Goal: Task Accomplishment & Management: Use online tool/utility

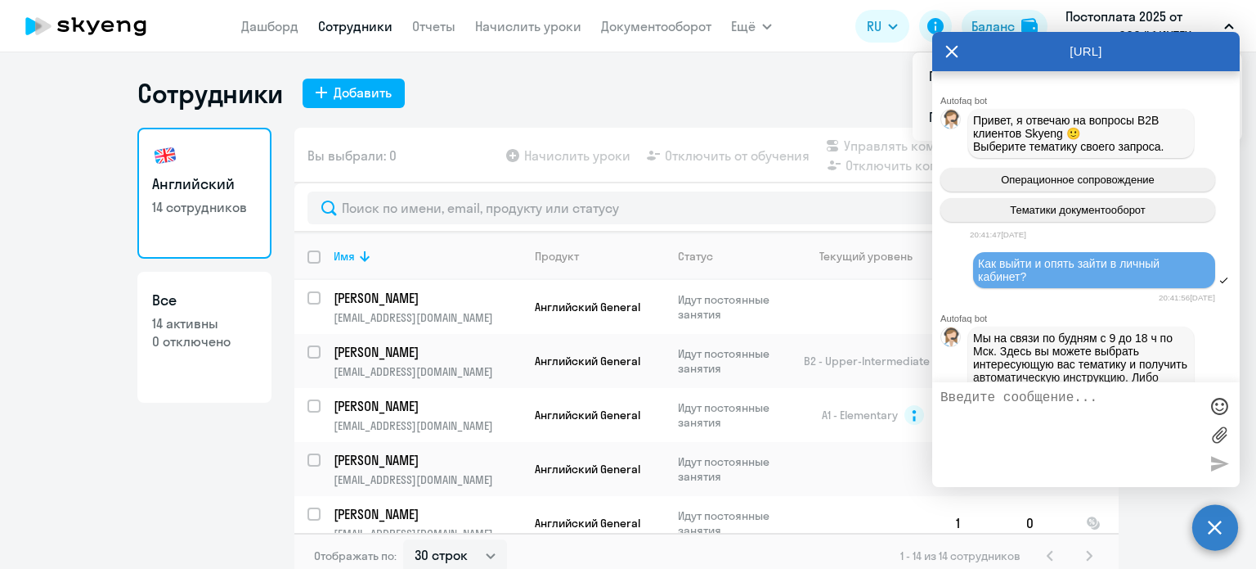
select select "30"
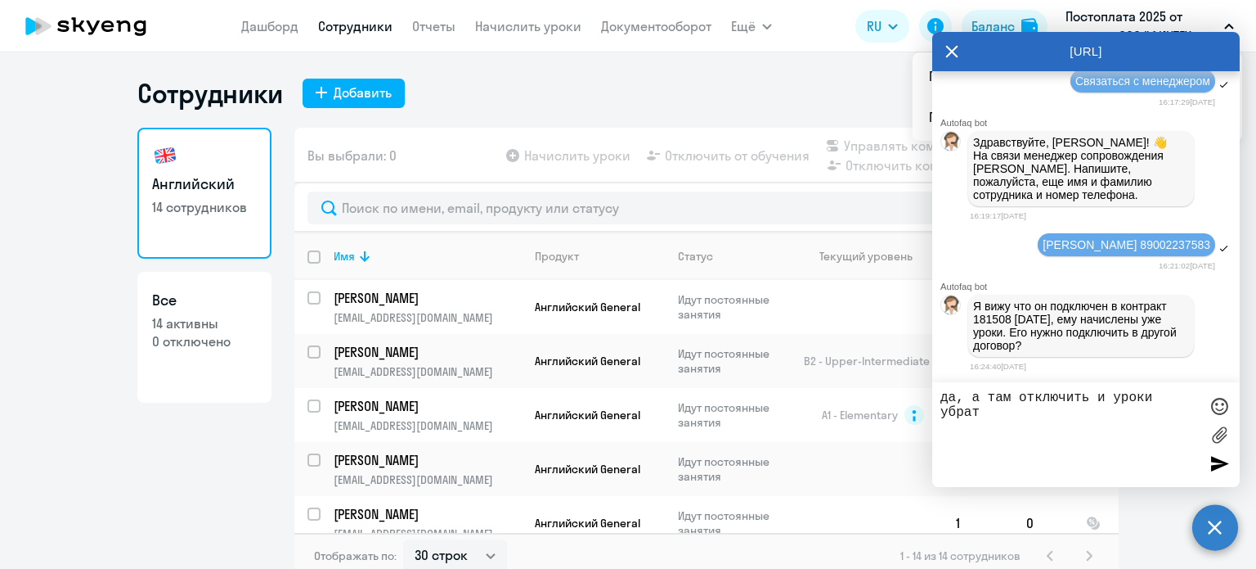
type textarea "да, а там отключить и уроки убрать"
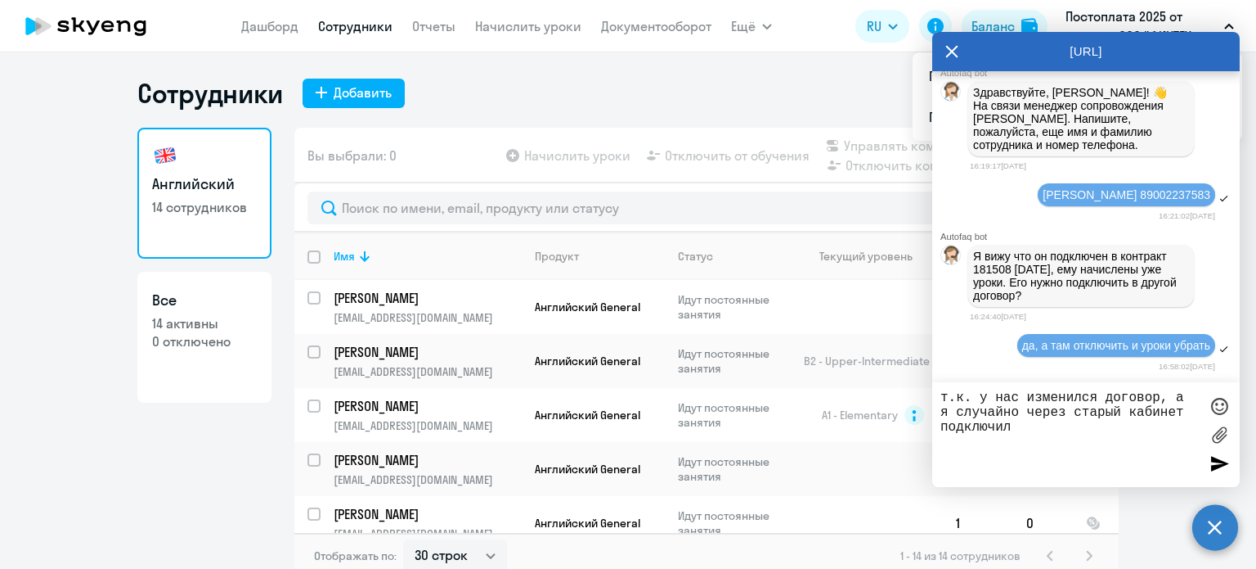
type textarea "т.к. у нас изменился договор, а я случайно через старый кабинет подключила"
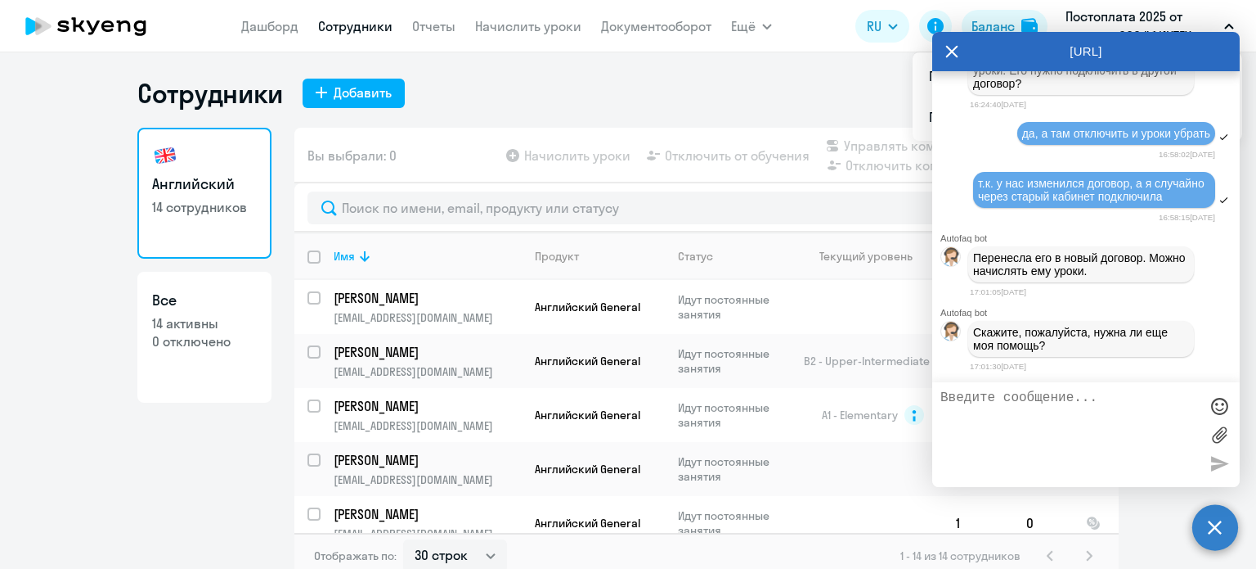
scroll to position [4888, 0]
type textarea "п"
type textarea "спасибо"
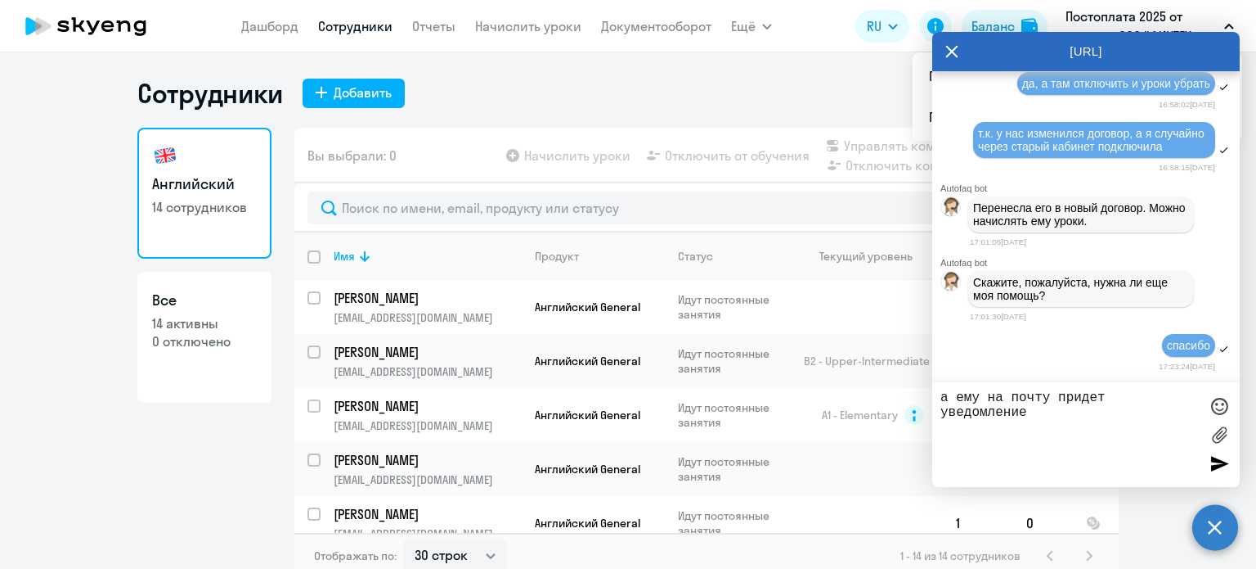
type textarea "а ему на почту придет уведомление?"
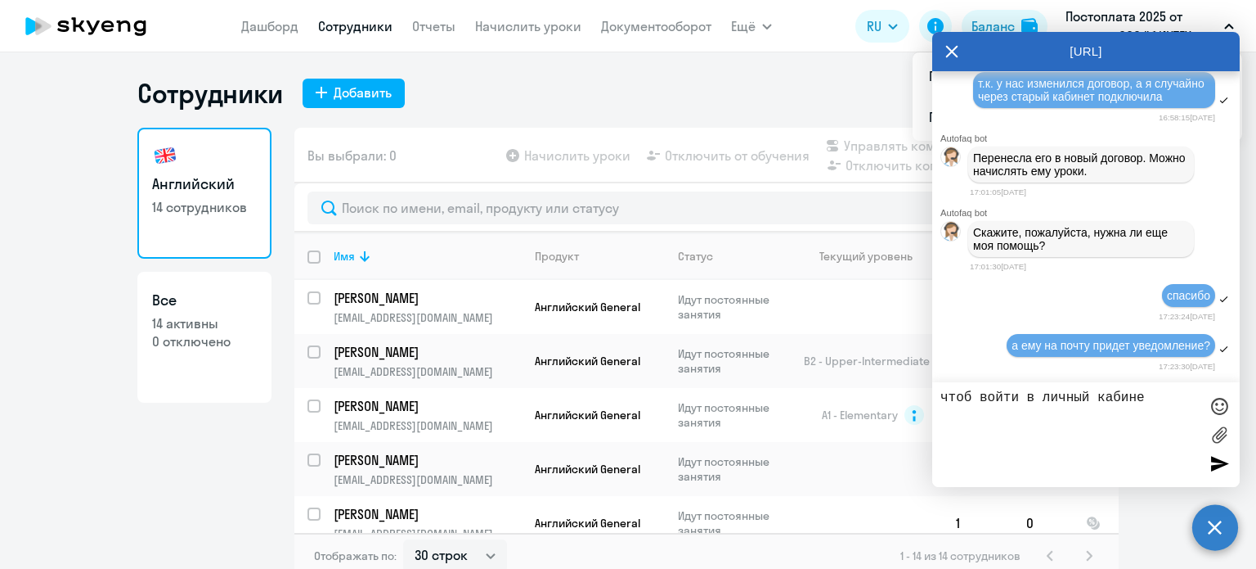
type textarea "чтоб войти в личный кабинет"
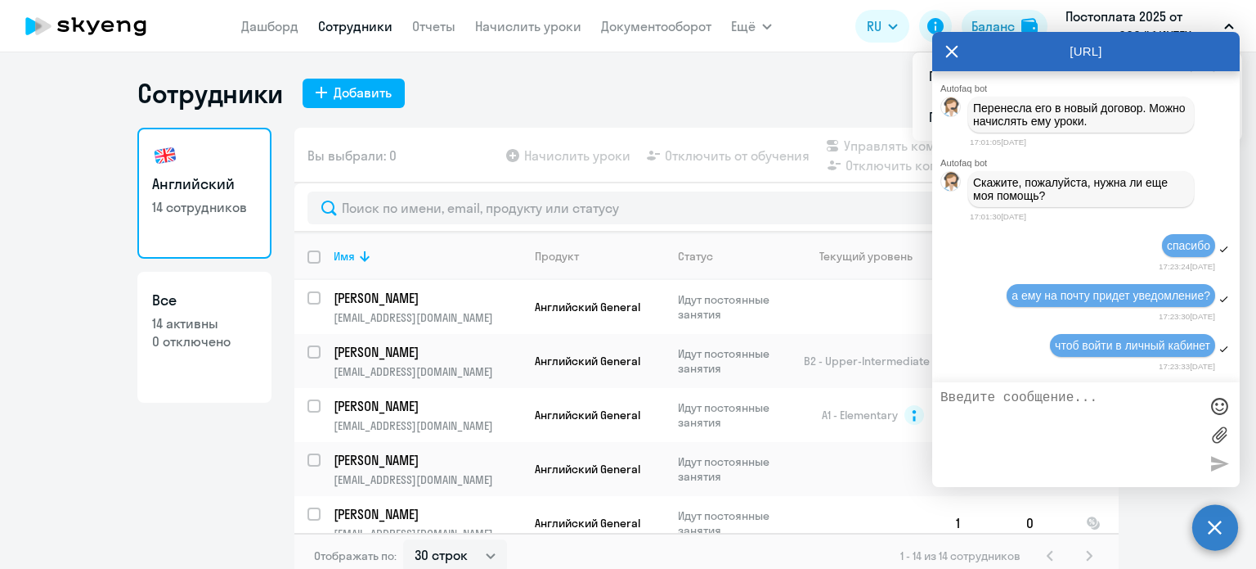
drag, startPoint x: 532, startPoint y: 52, endPoint x: 527, endPoint y: 38, distance: 14.0
click at [530, 48] on app-header "[PERSON_NAME] Отчеты Начислить уроки Документооборот Ещё Дашборд Сотрудники Отч…" at bounding box center [628, 26] width 1256 height 52
click at [527, 38] on nav "[PERSON_NAME] Отчеты Начислить уроки Документооборот" at bounding box center [476, 26] width 470 height 33
click at [527, 28] on link "Начислить уроки" at bounding box center [528, 26] width 106 height 16
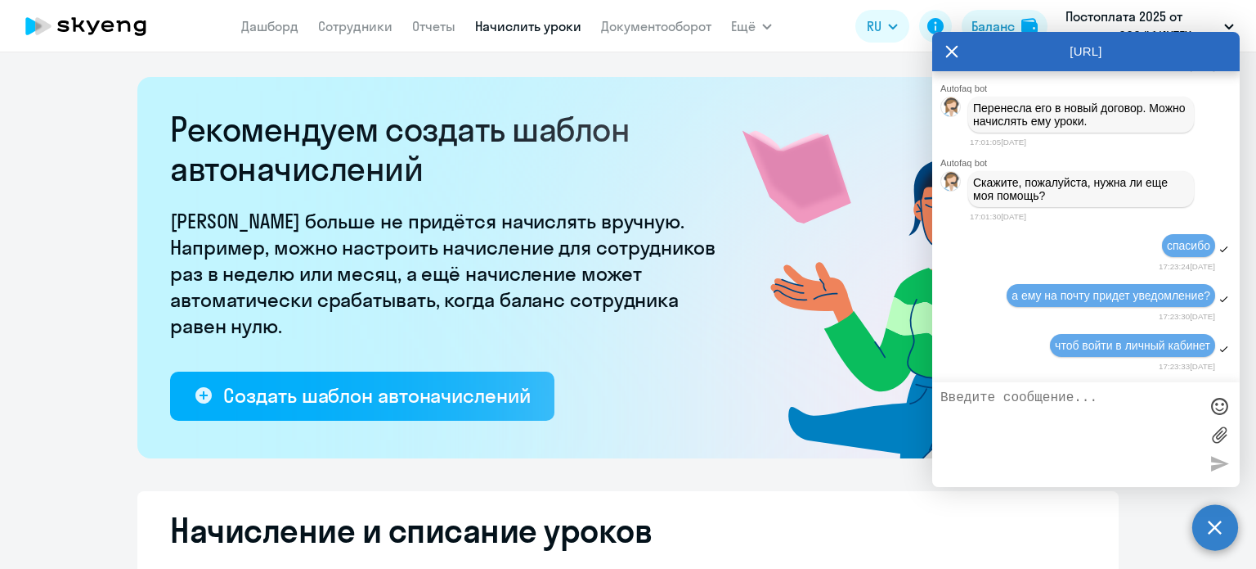
select select "10"
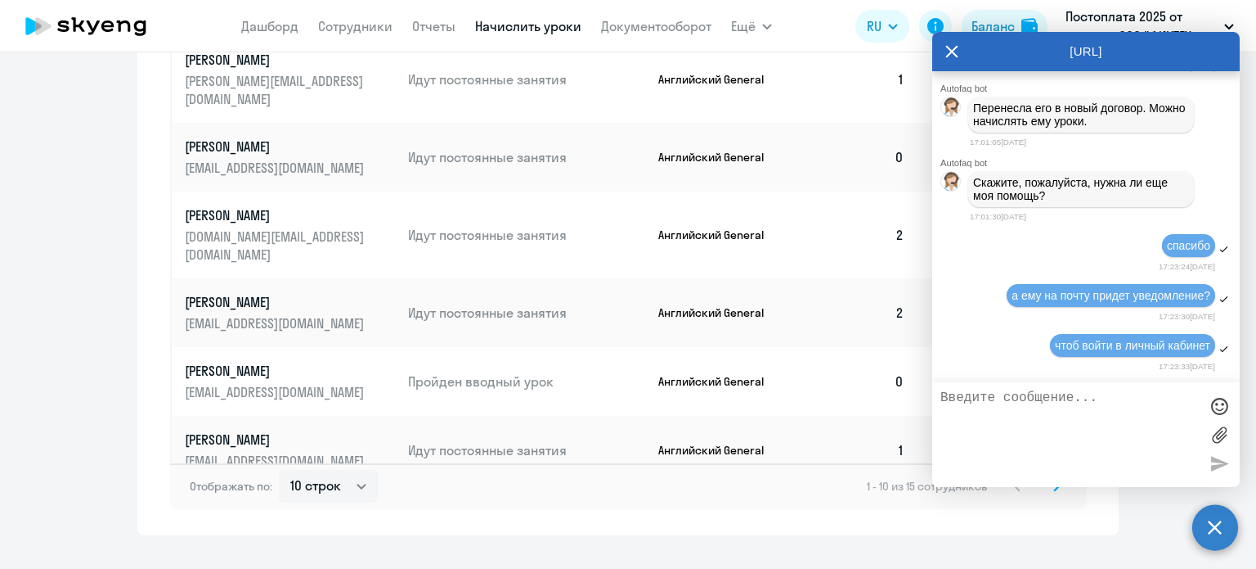
scroll to position [1119, 0]
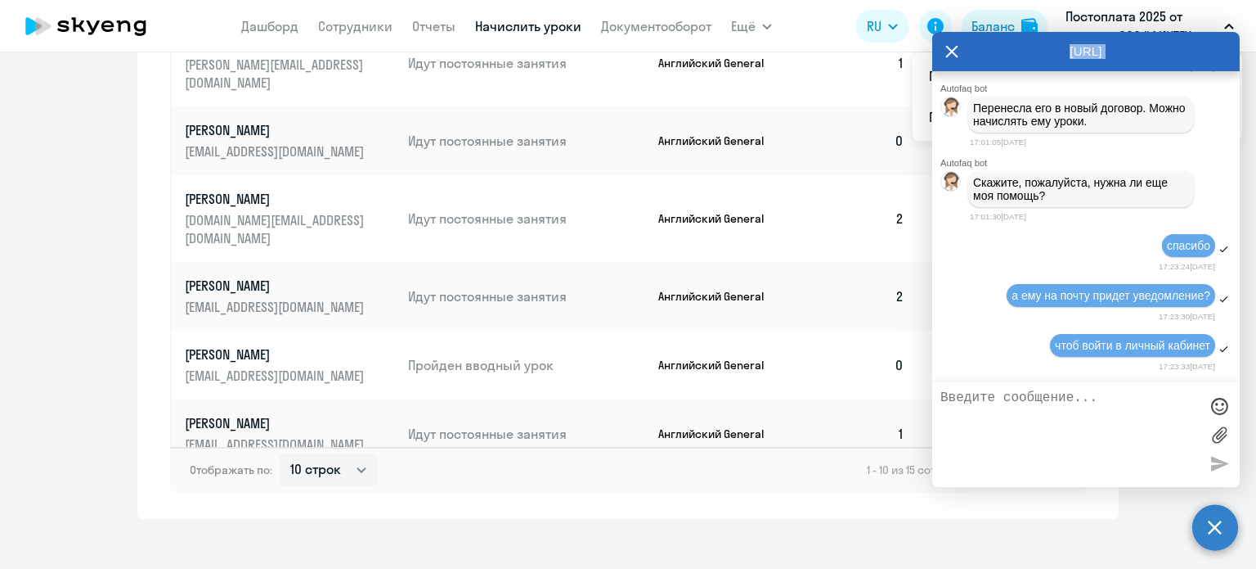
drag, startPoint x: 1179, startPoint y: 57, endPoint x: 973, endPoint y: 75, distance: 206.1
click at [973, 75] on div "[URL] Autofaq bot Привет, я отвечаю на вопросы B2B клиентов Skyeng 🙂 Выберите т…" at bounding box center [1087, 259] width 308 height 455
drag, startPoint x: 1031, startPoint y: 52, endPoint x: 1012, endPoint y: 18, distance: 39.6
click at [1012, 18] on body "[PERSON_NAME] Отчеты Начислить уроки Документооборот Ещё Дашборд Сотрудники Отч…" at bounding box center [628, 284] width 1256 height 569
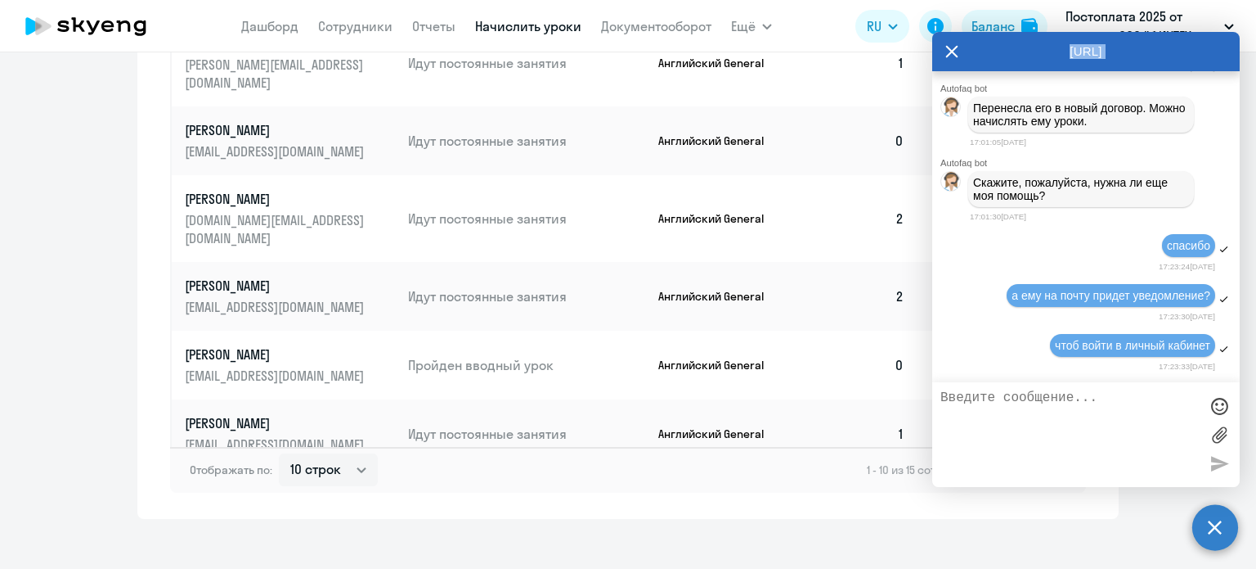
click at [811, 447] on div "Отображать по: 10 строк 30 строк 50 строк 1 - 10 из 15 сотрудников" at bounding box center [628, 470] width 916 height 46
click at [1119, 531] on div "Рекомендуем создать шаблон автоначислений Уроки больше не придётся начислять вр…" at bounding box center [628, 310] width 1256 height 516
click at [1207, 529] on circle at bounding box center [1216, 527] width 46 height 46
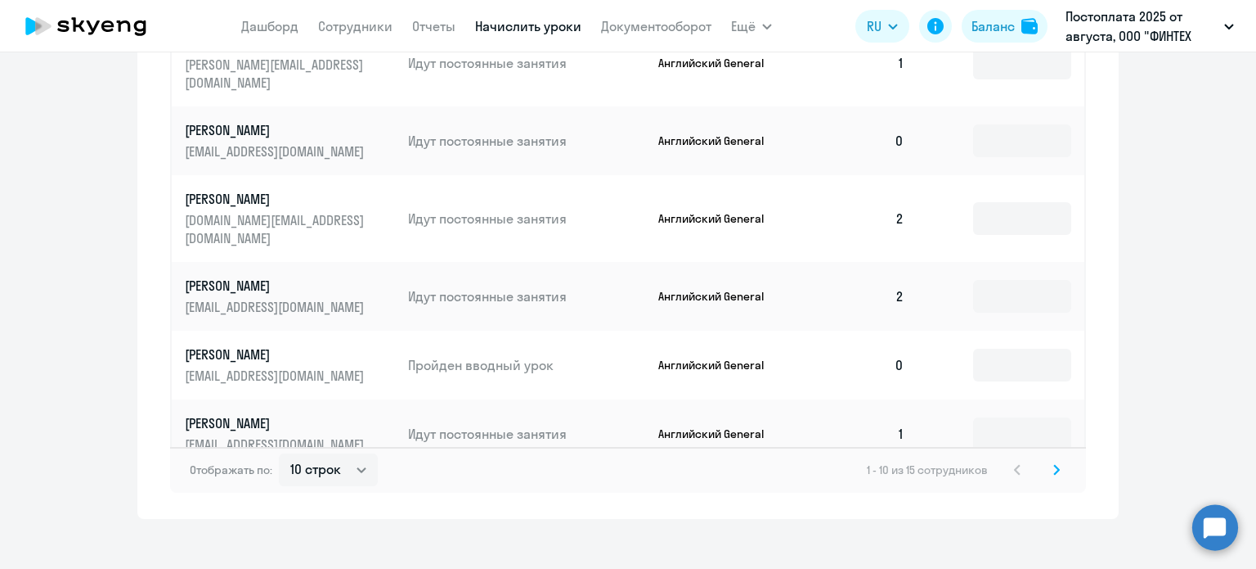
click at [1040, 460] on div "1 - 10 из 15 сотрудников" at bounding box center [967, 470] width 200 height 20
click at [1047, 460] on svg-icon at bounding box center [1057, 470] width 20 height 20
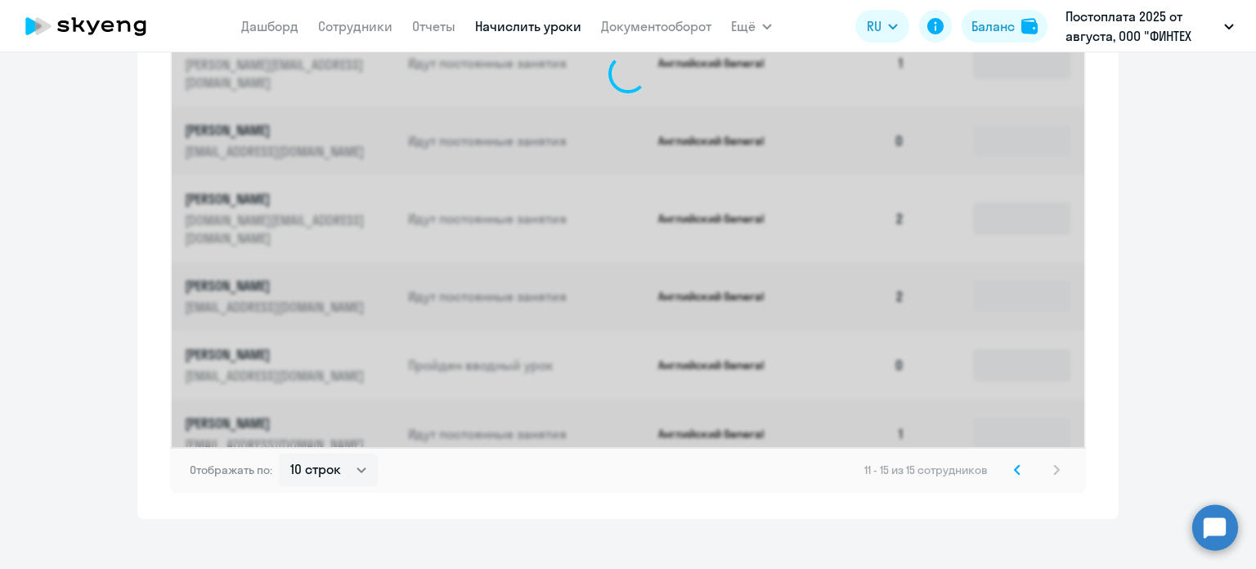
scroll to position [775, 0]
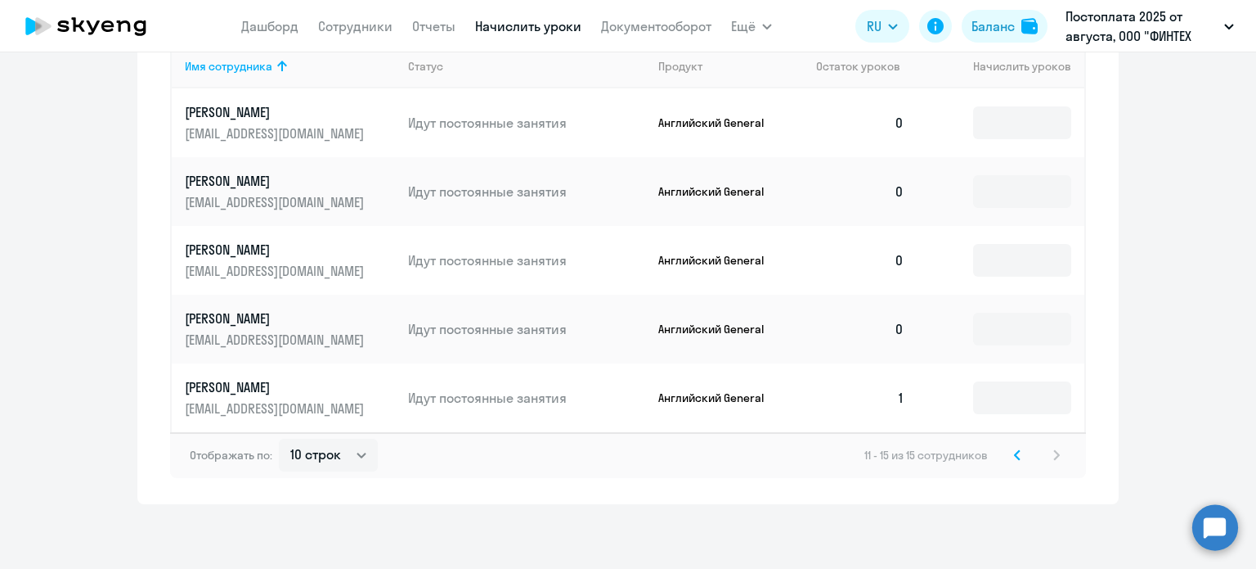
click at [1014, 457] on svg-icon at bounding box center [1018, 455] width 20 height 20
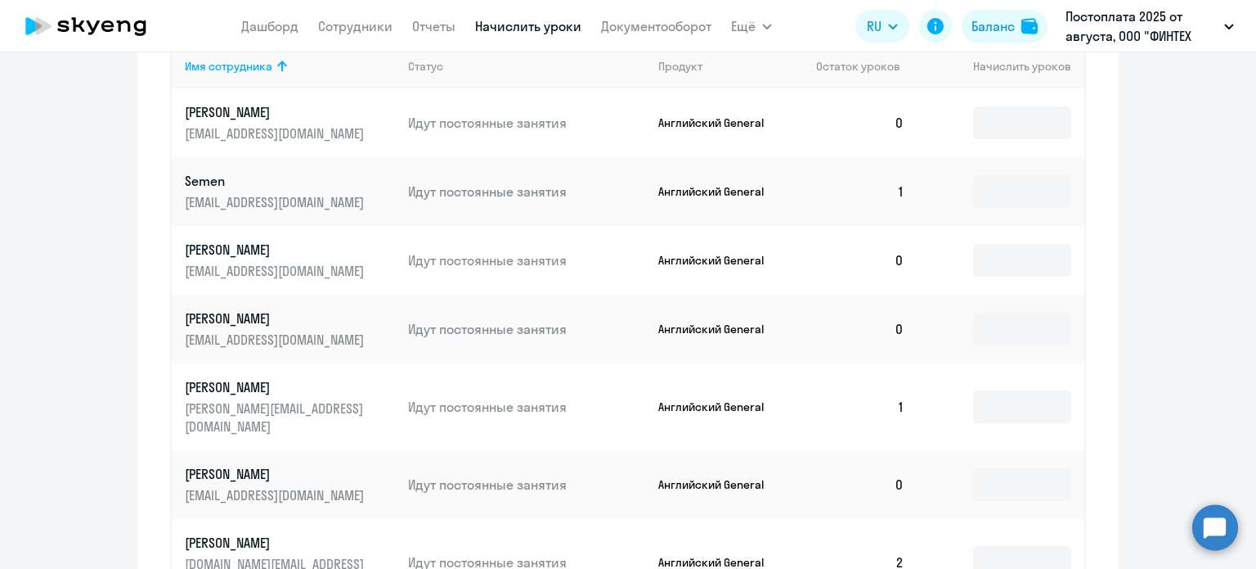
scroll to position [1119, 0]
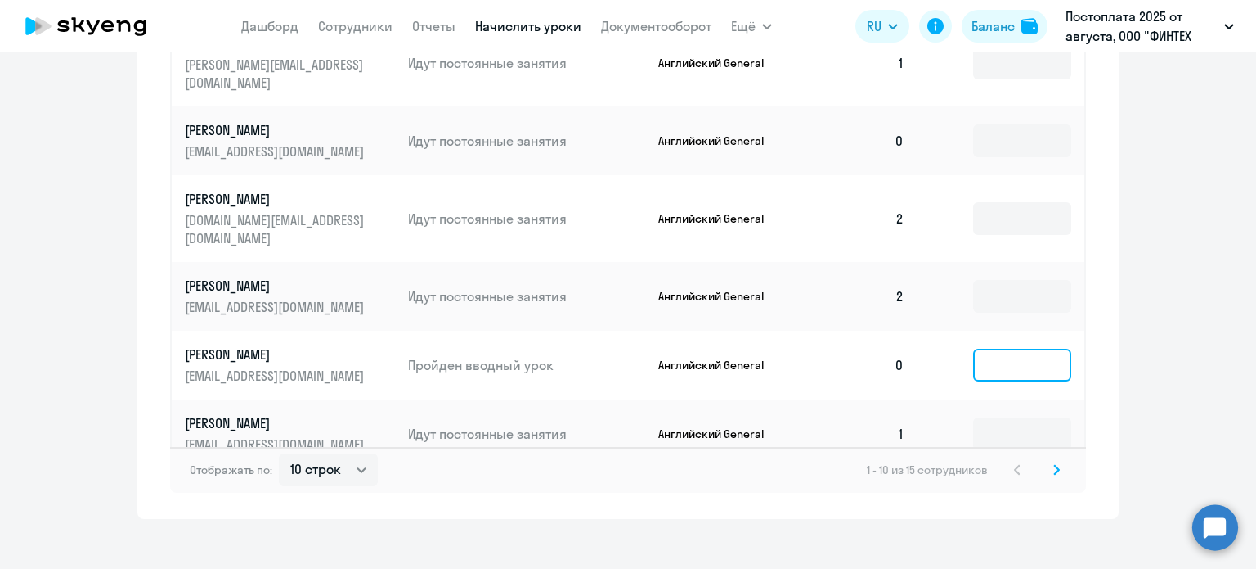
click at [1009, 348] on input at bounding box center [1022, 364] width 98 height 33
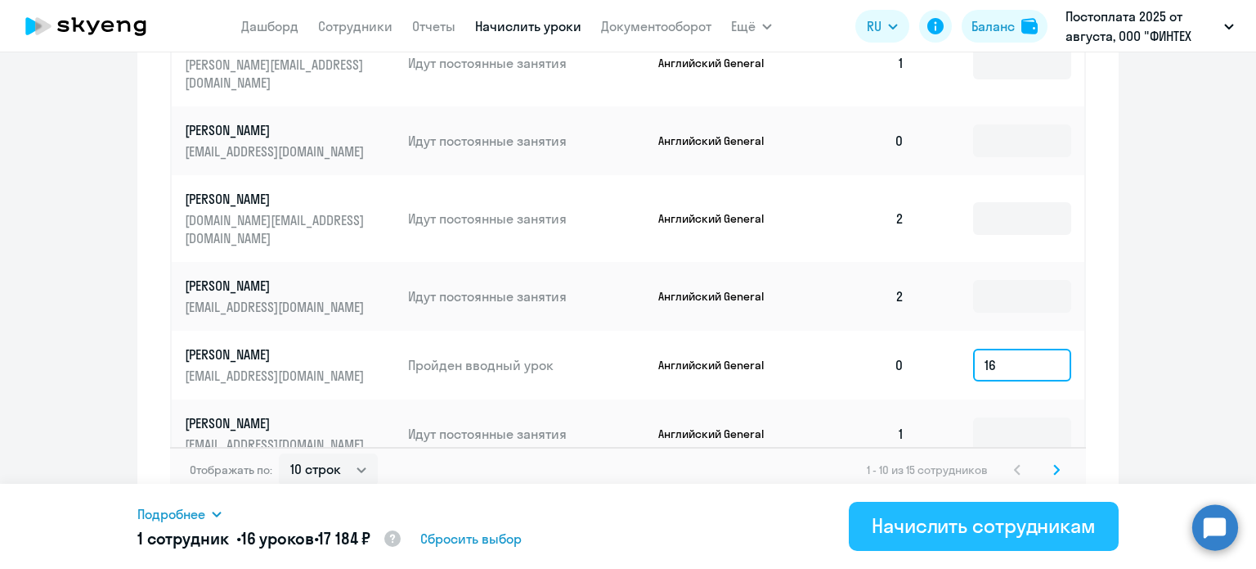
type input "16"
click at [990, 539] on button "Начислить сотрудникам" at bounding box center [984, 525] width 270 height 49
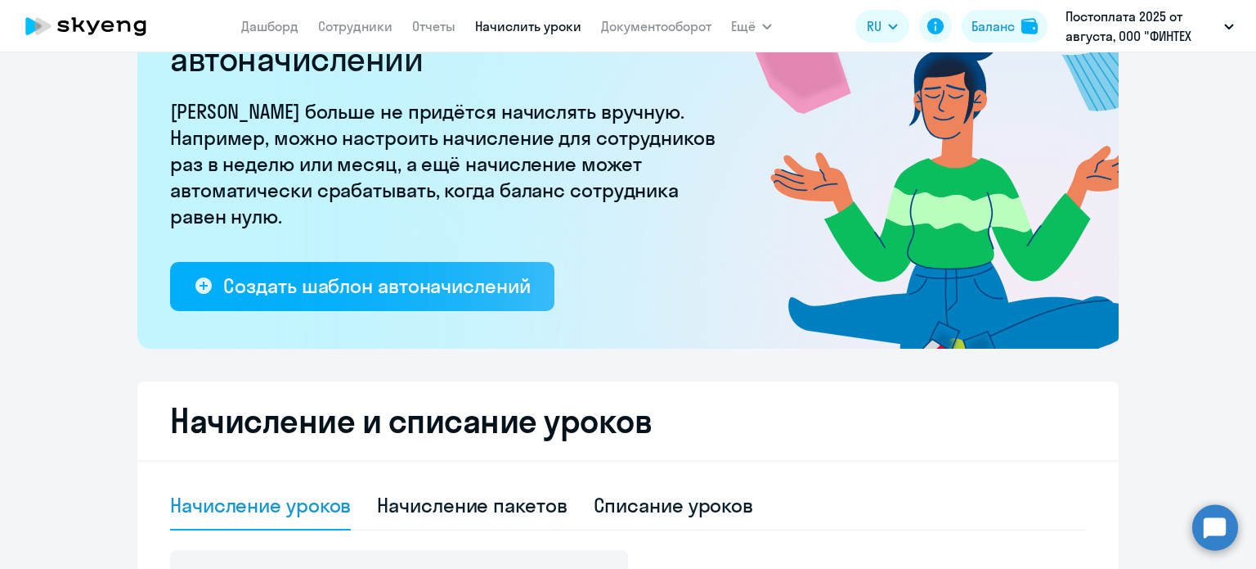
scroll to position [245, 0]
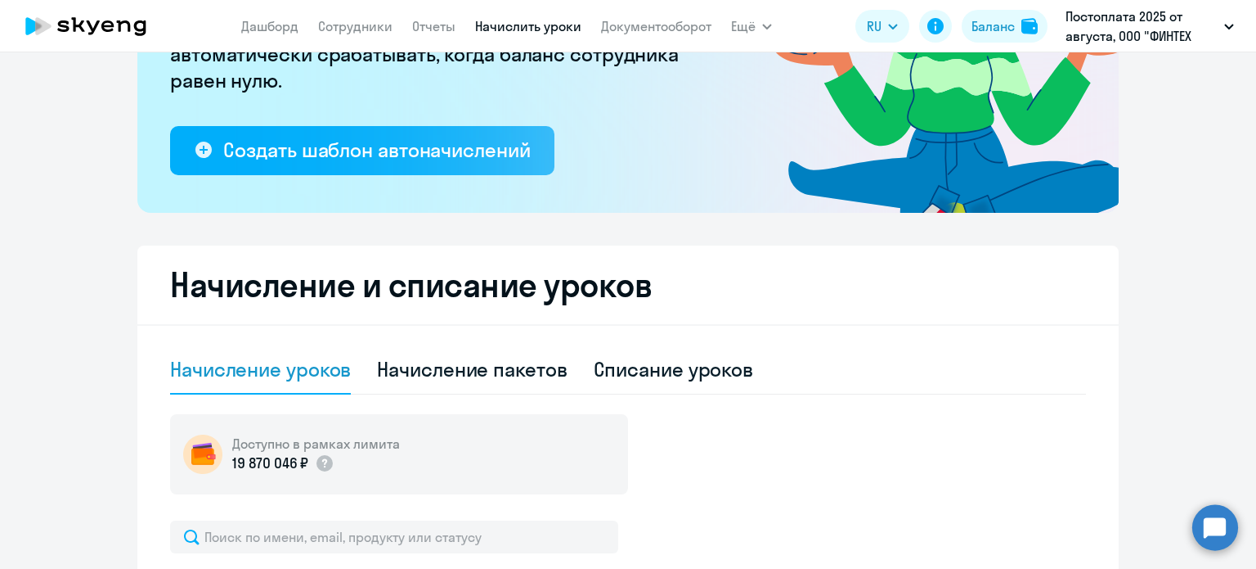
click at [1215, 523] on circle at bounding box center [1216, 527] width 46 height 46
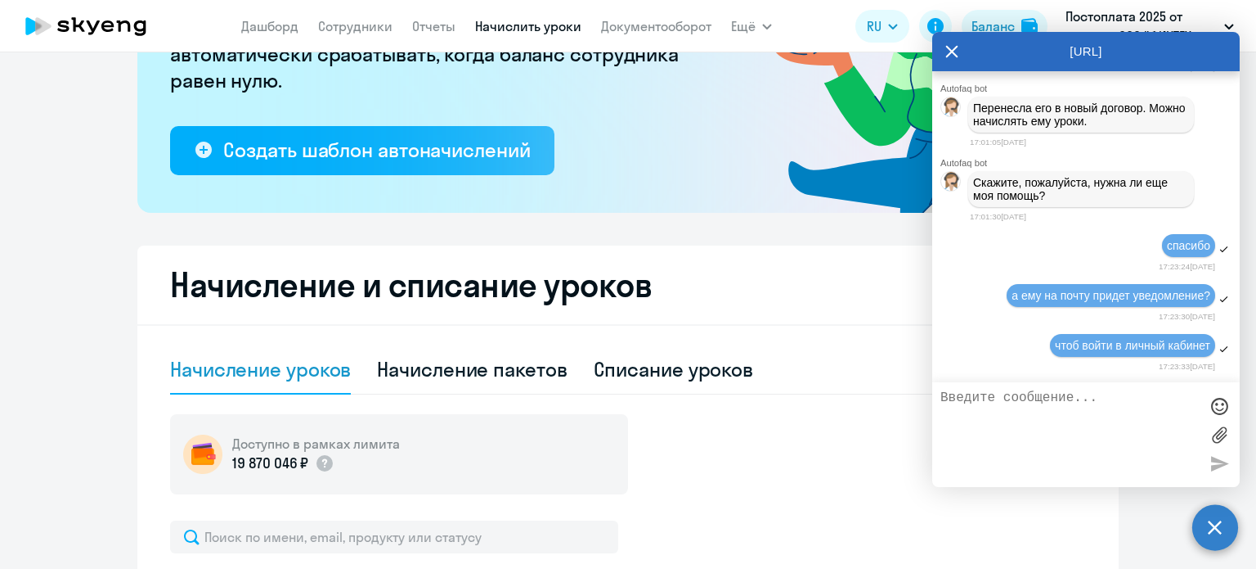
scroll to position [0, 0]
